Goal: Transaction & Acquisition: Purchase product/service

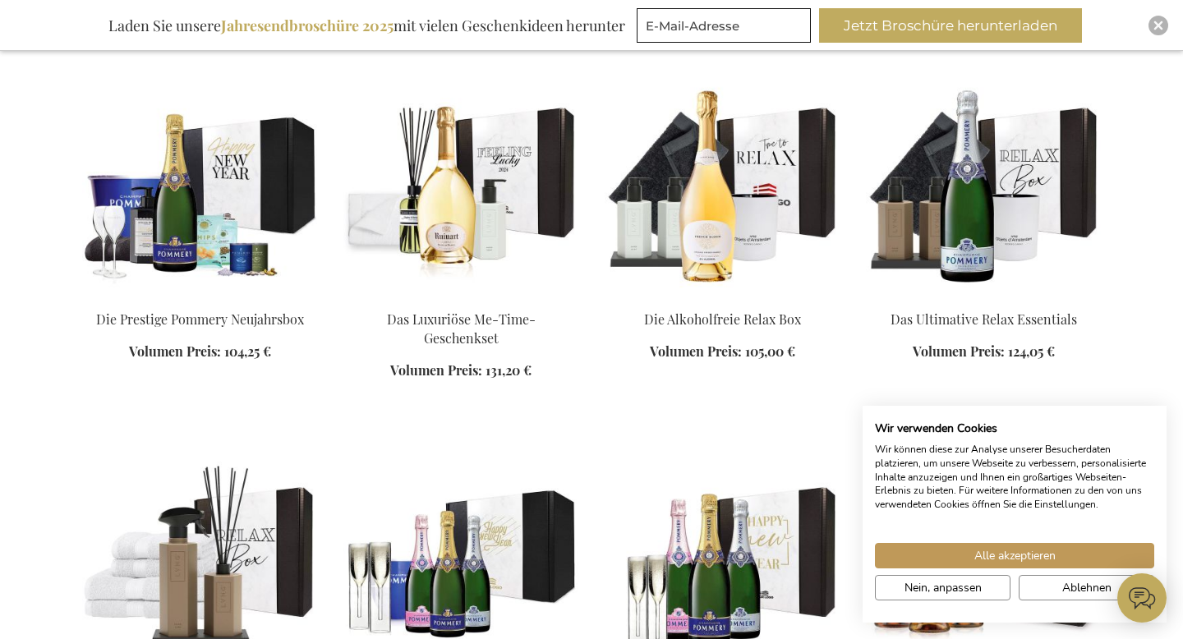
scroll to position [1409, 0]
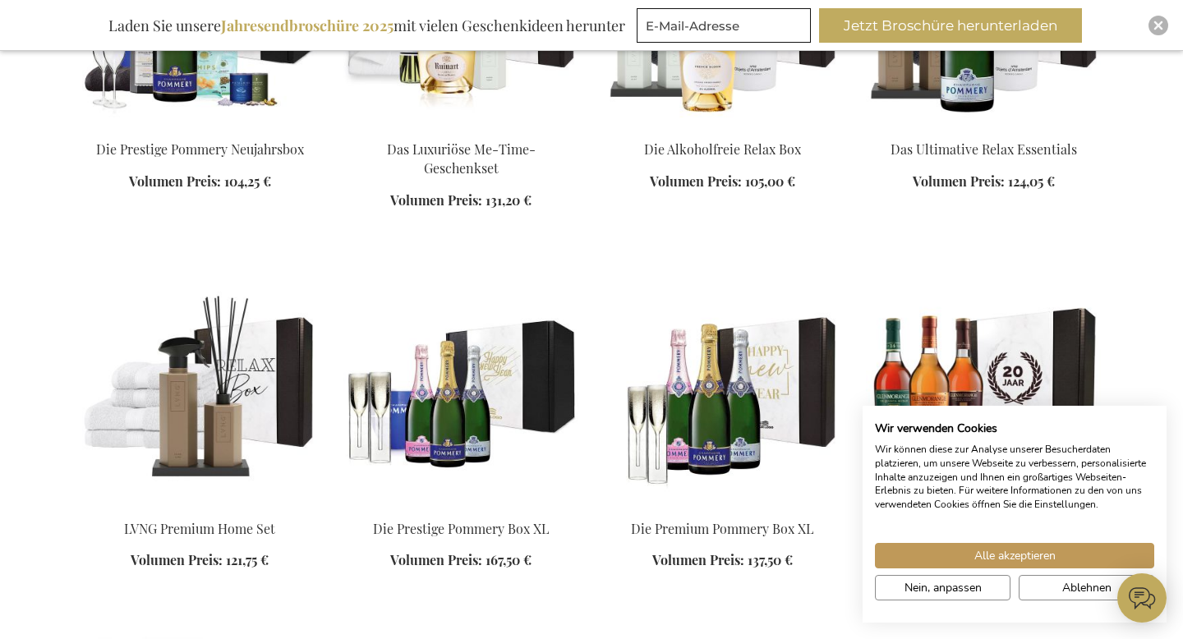
scroll to position [1577, 0]
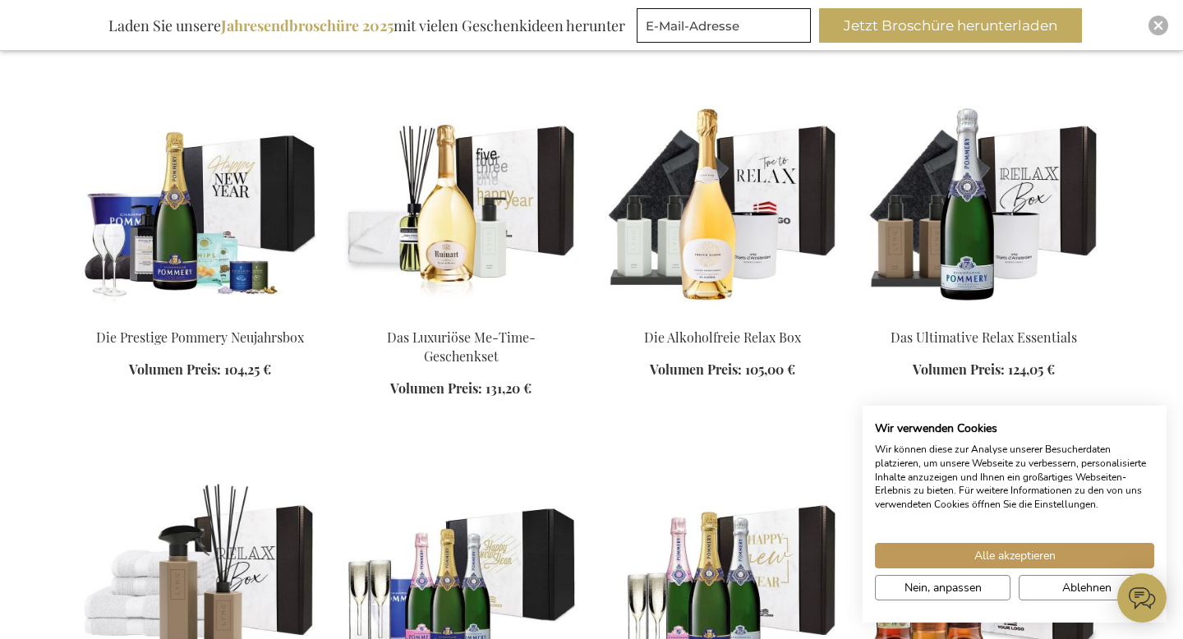
scroll to position [1383, 0]
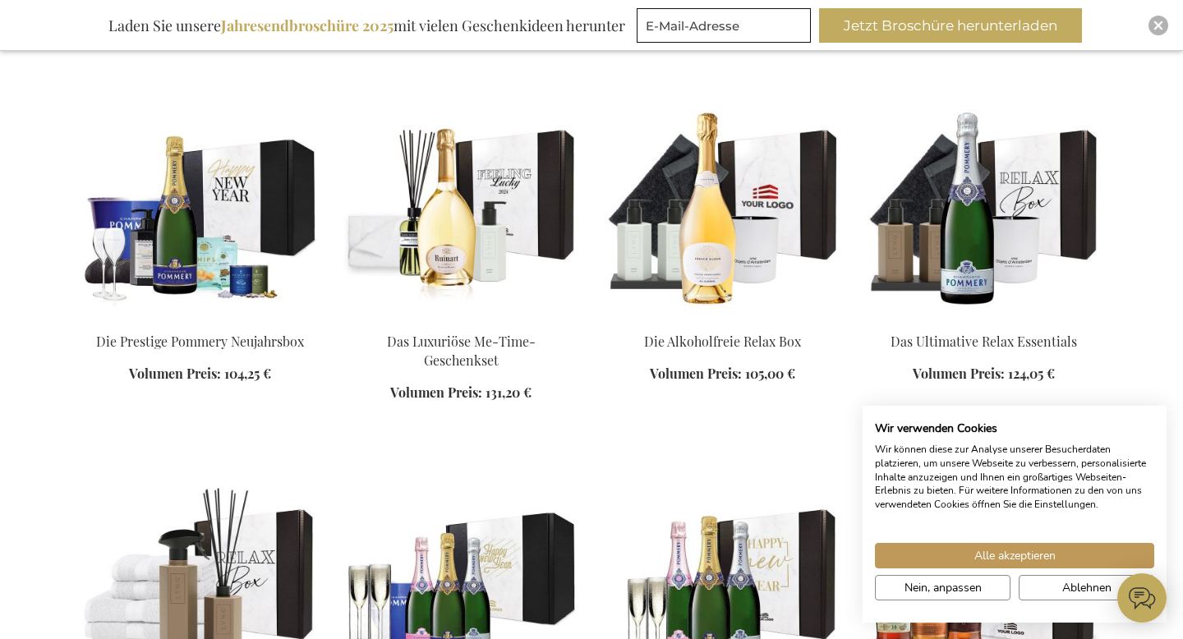
click at [709, 262] on img at bounding box center [721, 204] width 235 height 230
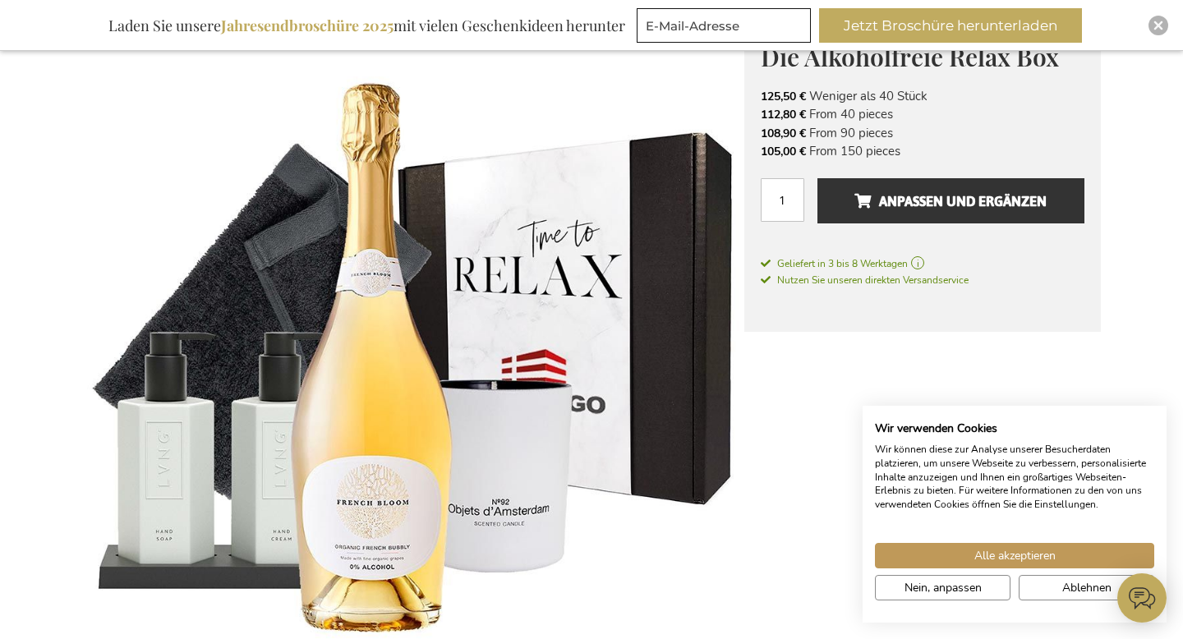
scroll to position [259, 0]
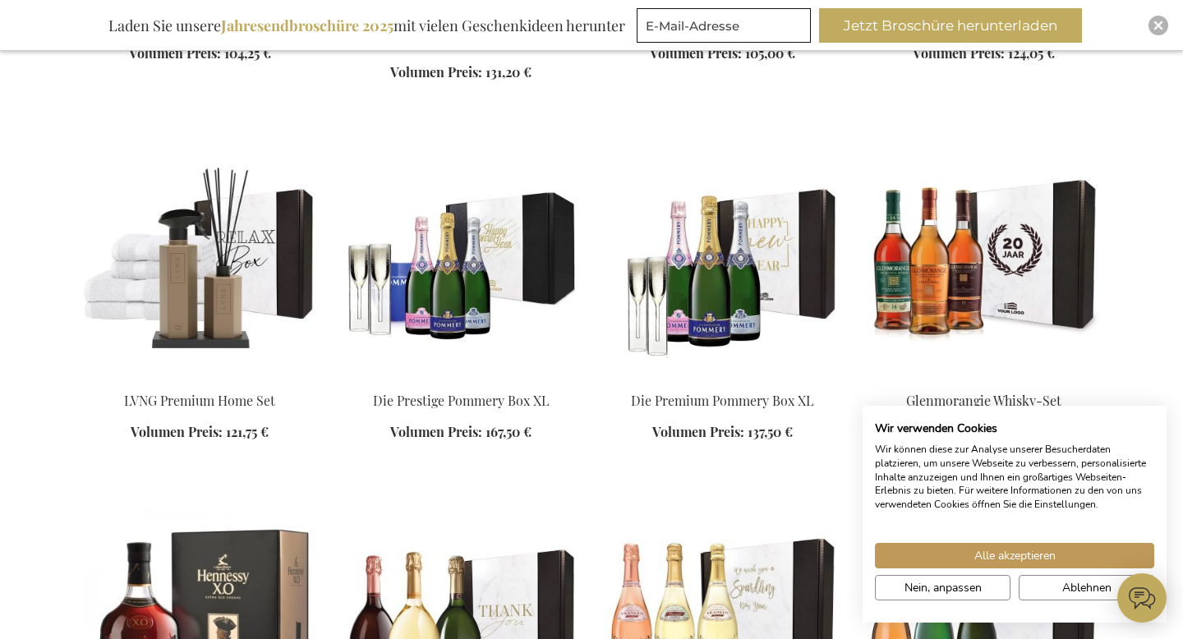
scroll to position [1962, 0]
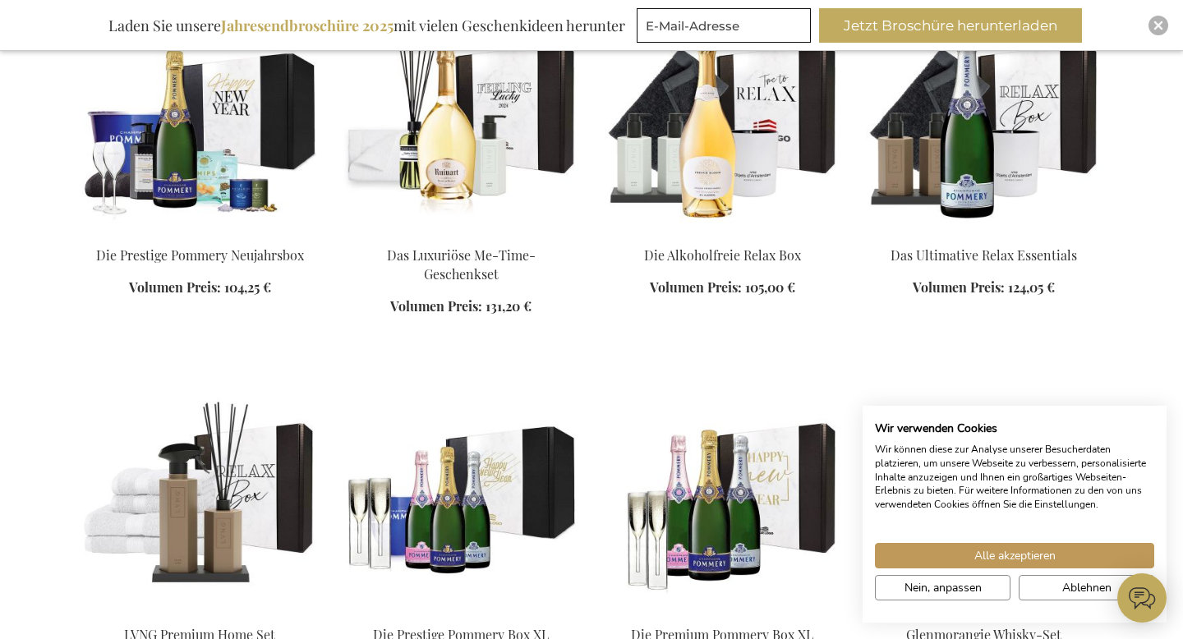
scroll to position [1476, 0]
